Goal: Information Seeking & Learning: Understand process/instructions

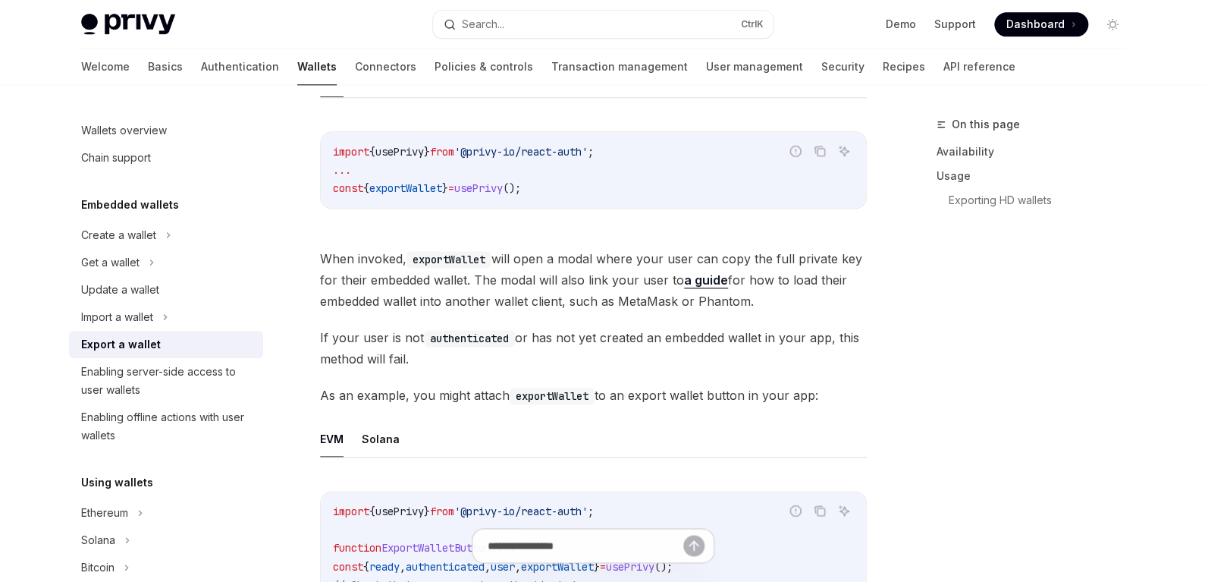
click at [952, 226] on div "On this page Availability Usage Exporting HD wallets" at bounding box center [1021, 348] width 231 height 466
